Goal: Information Seeking & Learning: Learn about a topic

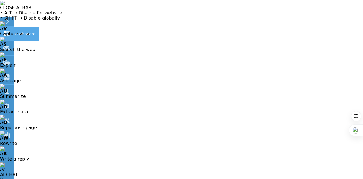
click at [5, 32] on icon at bounding box center [6, 33] width 5 height 5
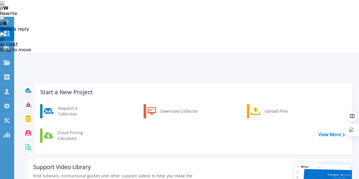
scroll to position [142, 0]
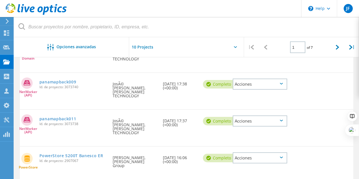
scroll to position [268, 0]
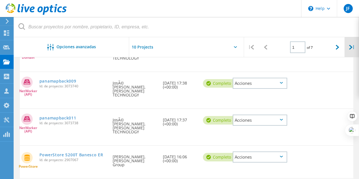
click at [350, 45] on icon at bounding box center [350, 47] width 3 height 5
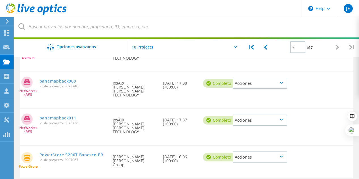
scroll to position [109, 0]
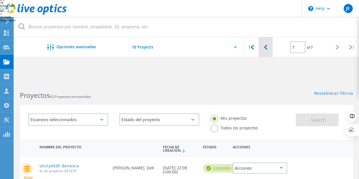
click at [263, 47] on div at bounding box center [266, 47] width 14 height 20
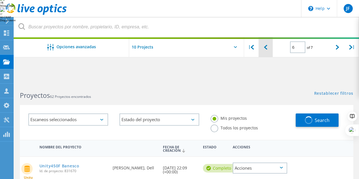
click at [263, 47] on div at bounding box center [266, 47] width 14 height 20
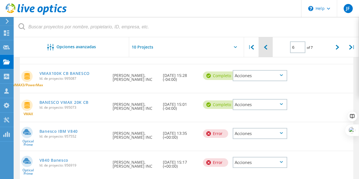
click at [263, 47] on div at bounding box center [266, 47] width 14 height 20
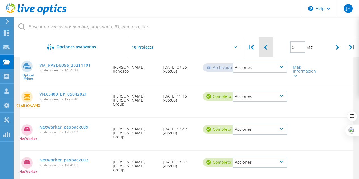
click at [263, 47] on div at bounding box center [266, 47] width 14 height 20
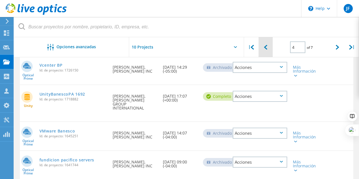
click at [263, 47] on div at bounding box center [266, 47] width 14 height 20
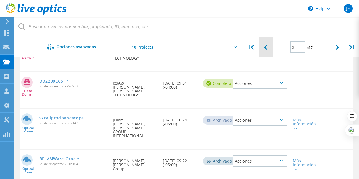
click at [263, 47] on div at bounding box center [266, 47] width 14 height 20
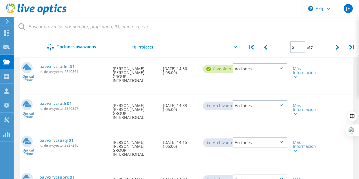
scroll to position [289, 0]
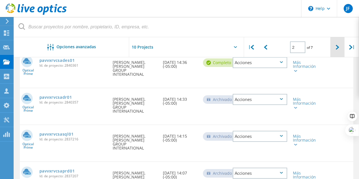
click at [339, 49] on icon at bounding box center [337, 47] width 3 height 5
type input "3"
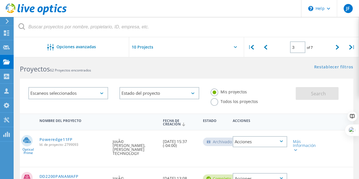
scroll to position [130, 0]
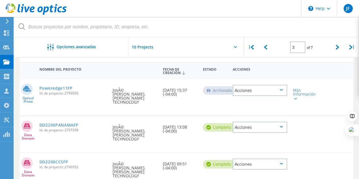
scroll to position [158, 0]
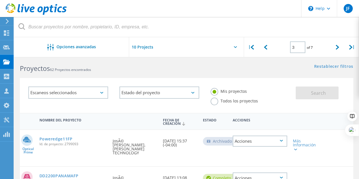
scroll to position [130, 0]
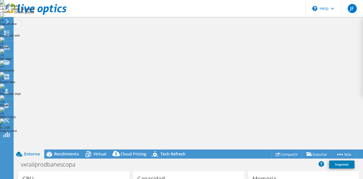
select select "USD"
click at [71, 151] on span "Rendimiento" at bounding box center [66, 153] width 25 height 5
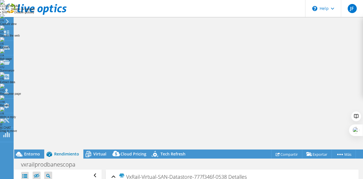
click at [101, 150] on div "Virtual" at bounding box center [96, 154] width 27 height 9
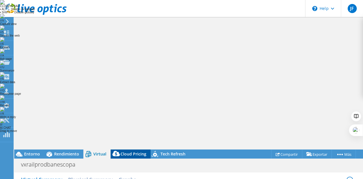
click at [133, 151] on span "Cloud Pricing" at bounding box center [134, 153] width 26 height 5
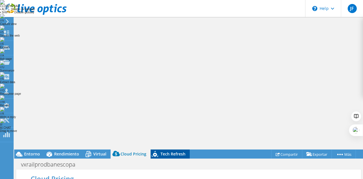
click at [166, 151] on span "Tech Refresh" at bounding box center [173, 153] width 25 height 5
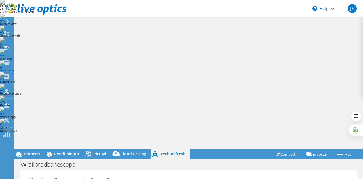
click at [342, 21] on div "CLOSE AI BAR • ALT → Disable for website • SHIFT → Disable globally // V Captur…" at bounding box center [181, 66] width 363 height 133
click at [26, 151] on span "Entorno" at bounding box center [32, 153] width 16 height 5
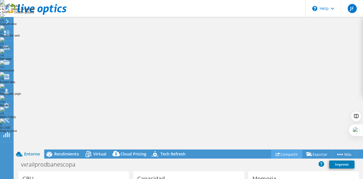
click at [285, 150] on link "Compartir" at bounding box center [286, 154] width 31 height 9
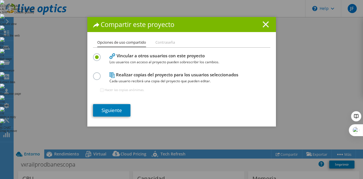
click at [265, 24] on line at bounding box center [266, 25] width 6 height 6
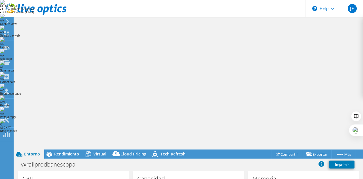
click at [26, 151] on span "Entorno" at bounding box center [32, 153] width 16 height 5
click at [332, 7] on div "\n Help" at bounding box center [324, 8] width 36 height 17
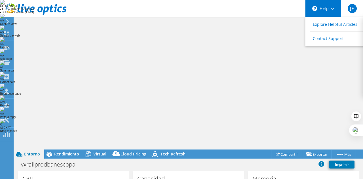
click at [332, 7] on div "\n Help" at bounding box center [324, 8] width 36 height 17
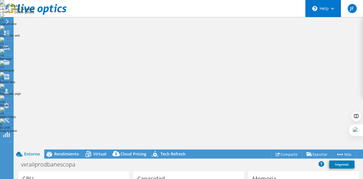
click at [331, 10] on div "\n Help" at bounding box center [324, 8] width 36 height 17
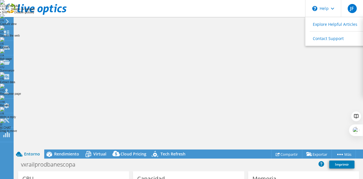
click at [262, 14] on header "JF Asociado de canal [PERSON_NAME] [PERSON_NAME][EMAIL_ADDRESS][PERSON_NAME][PE…" at bounding box center [181, 8] width 363 height 17
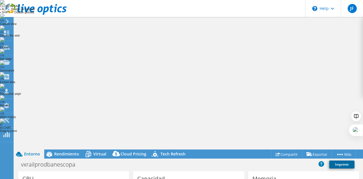
click at [345, 161] on link "Imprimir" at bounding box center [342, 165] width 25 height 8
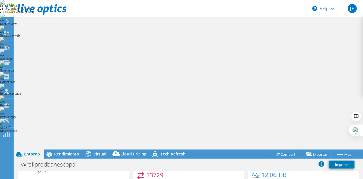
drag, startPoint x: 57, startPoint y: 79, endPoint x: 125, endPoint y: 81, distance: 67.6
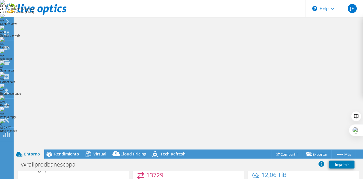
drag, startPoint x: 51, startPoint y: 71, endPoint x: 50, endPoint y: 74, distance: 3.2
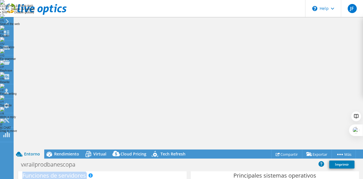
drag, startPoint x: 26, startPoint y: 70, endPoint x: 49, endPoint y: 83, distance: 26.1
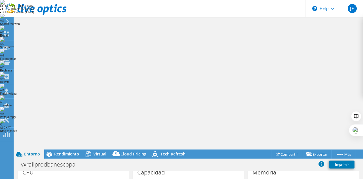
scroll to position [0, 0]
click at [6, 21] on icon at bounding box center [7, 21] width 4 height 5
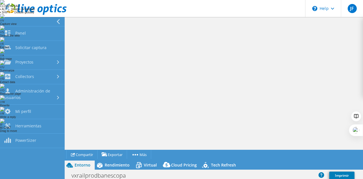
scroll to position [265, 0]
click at [284, 150] on ul "Acciones de proyecto Compartir Exportar vSAN ReadyNode Sizer Más" at bounding box center [211, 154] width 292 height 9
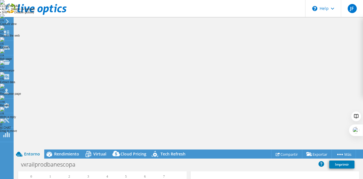
scroll to position [221, 0]
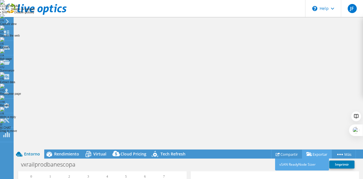
click at [313, 150] on link "Exportar" at bounding box center [317, 154] width 30 height 9
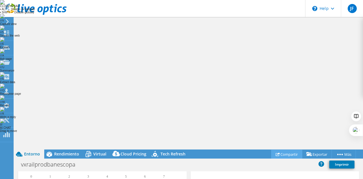
click at [281, 150] on link "Compartir" at bounding box center [286, 154] width 31 height 9
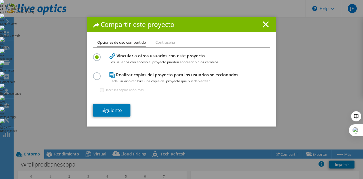
click at [164, 45] on li "Contraseña" at bounding box center [166, 42] width 20 height 7
click at [265, 27] on icon at bounding box center [266, 24] width 6 height 6
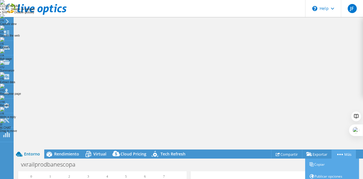
click at [353, 150] on link "Más" at bounding box center [344, 154] width 24 height 9
